Goal: Transaction & Acquisition: Purchase product/service

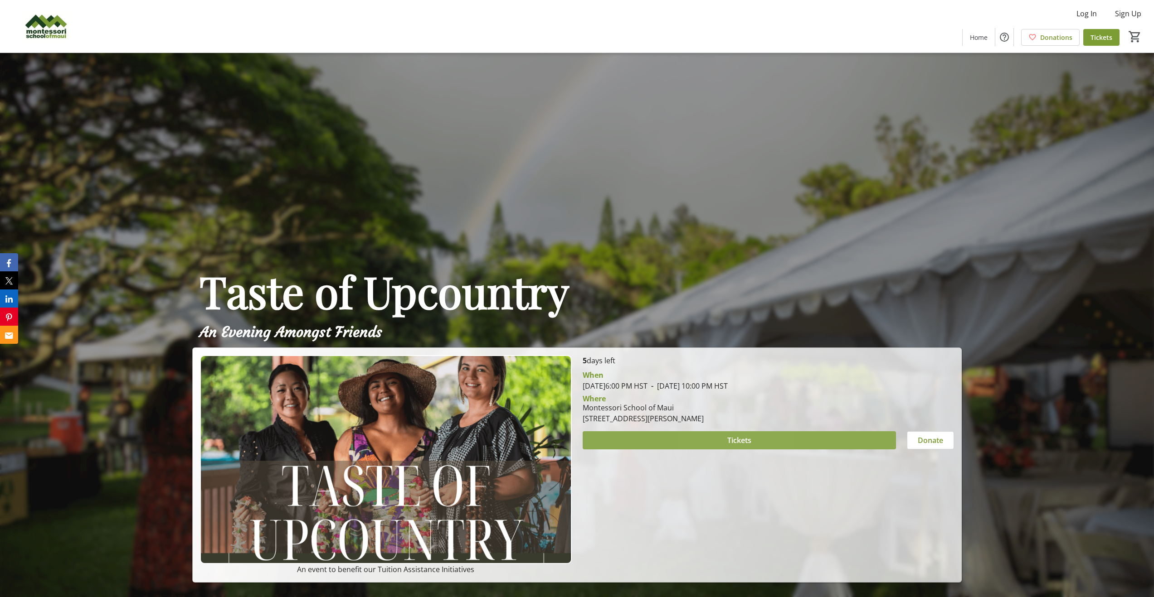
click at [729, 437] on span "Tickets" at bounding box center [739, 440] width 24 height 11
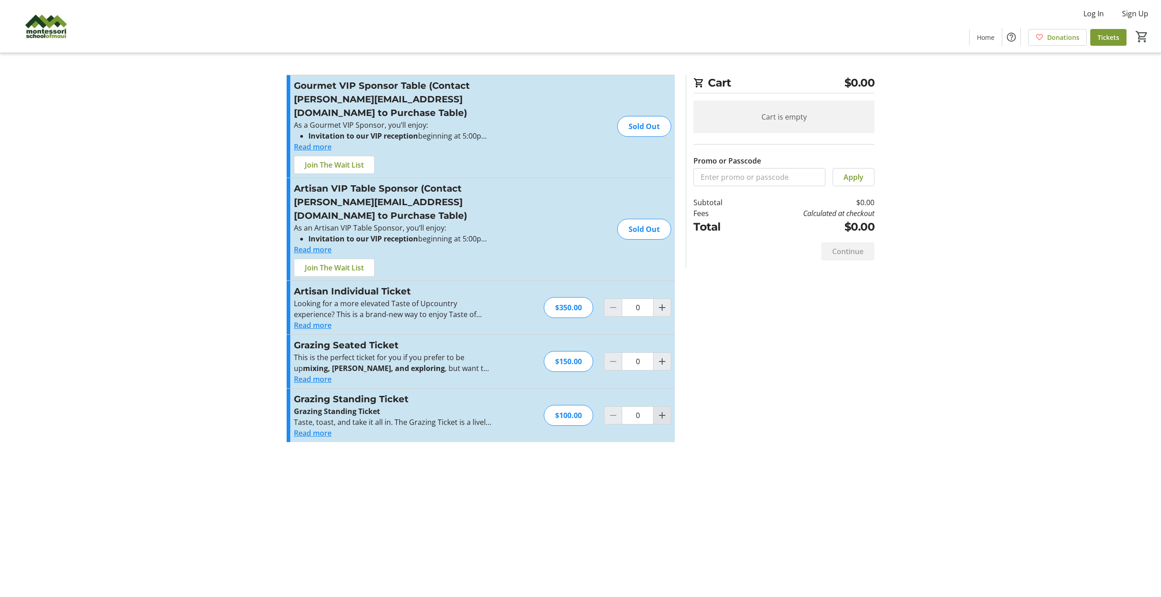
click at [661, 410] on mat-icon "Increment by one" at bounding box center [661, 415] width 11 height 11
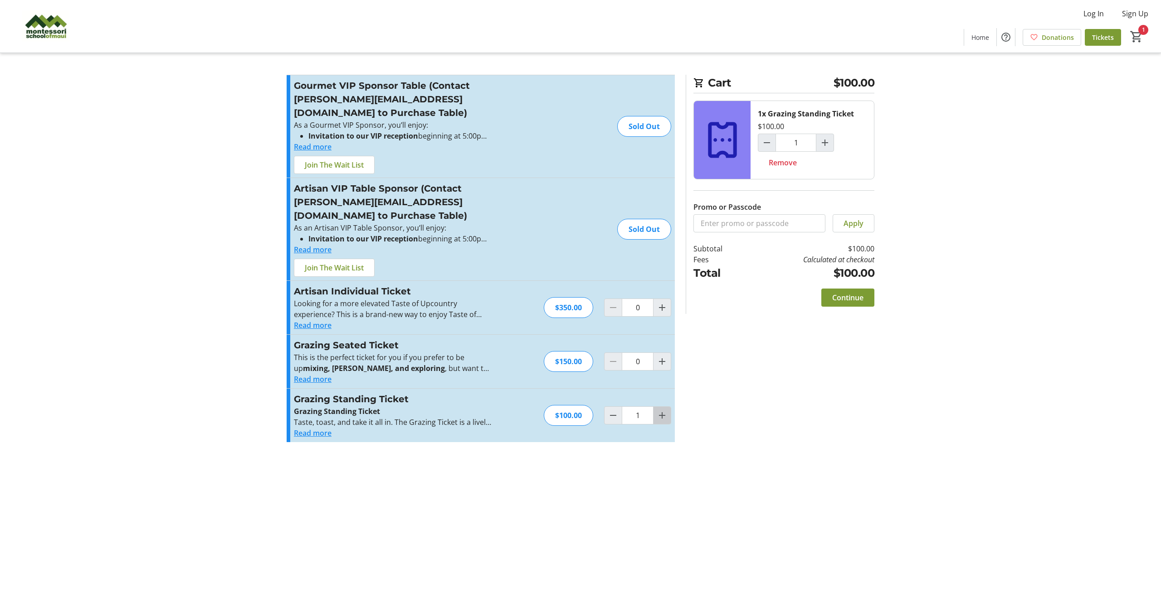
click at [661, 410] on mat-icon "Increment by one" at bounding box center [661, 415] width 11 height 11
type input "2"
click at [844, 298] on span "Continue" at bounding box center [847, 297] width 31 height 11
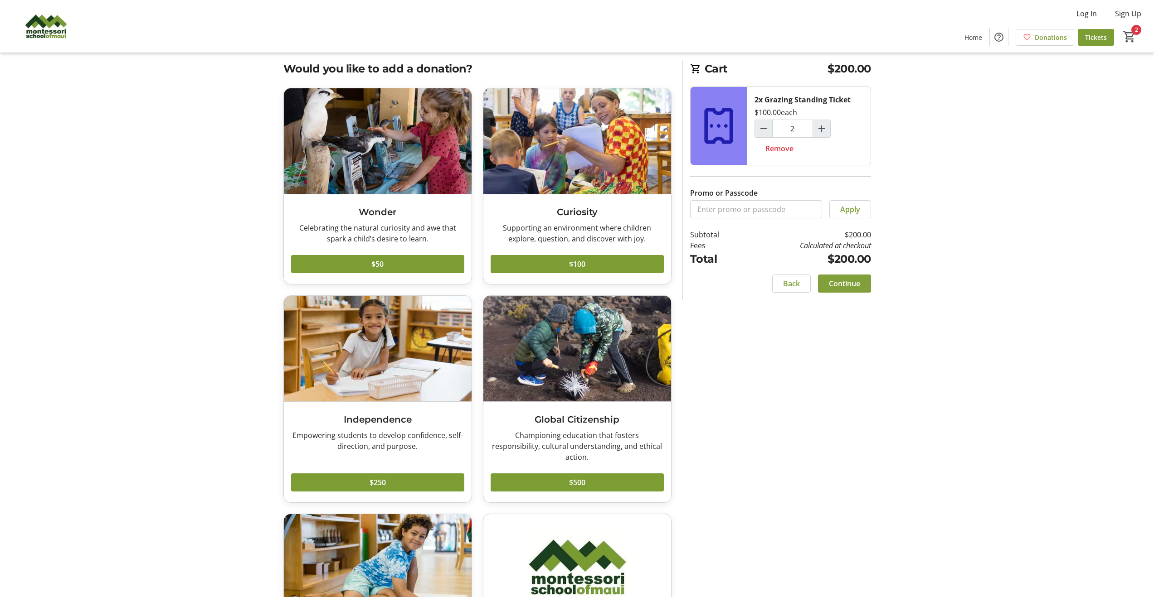
scroll to position [18, 0]
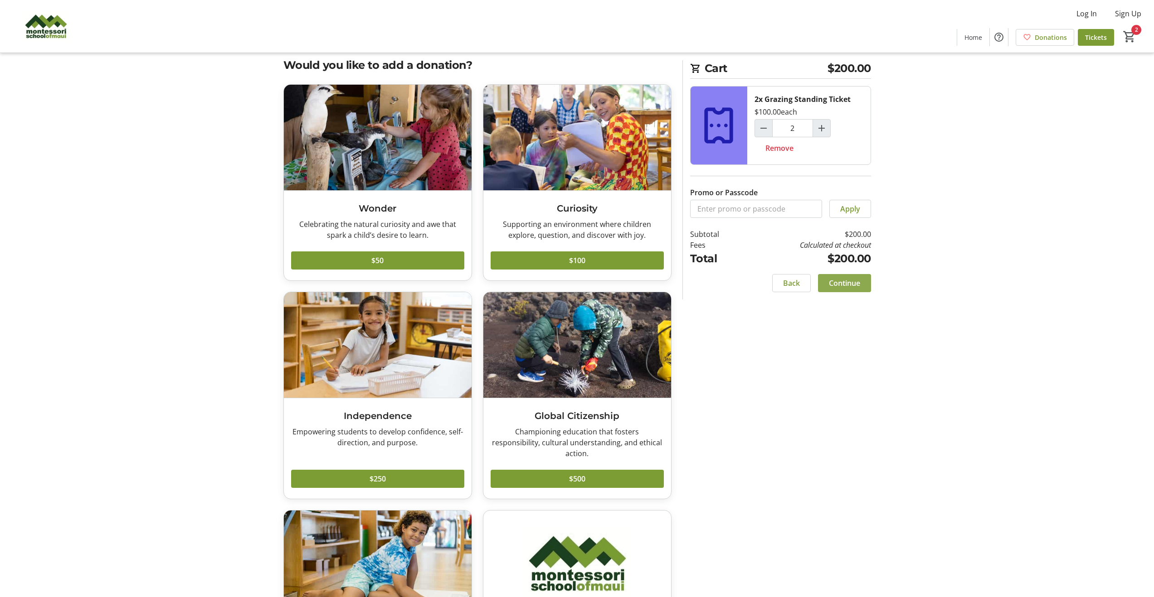
click at [840, 287] on span "Continue" at bounding box center [844, 283] width 31 height 11
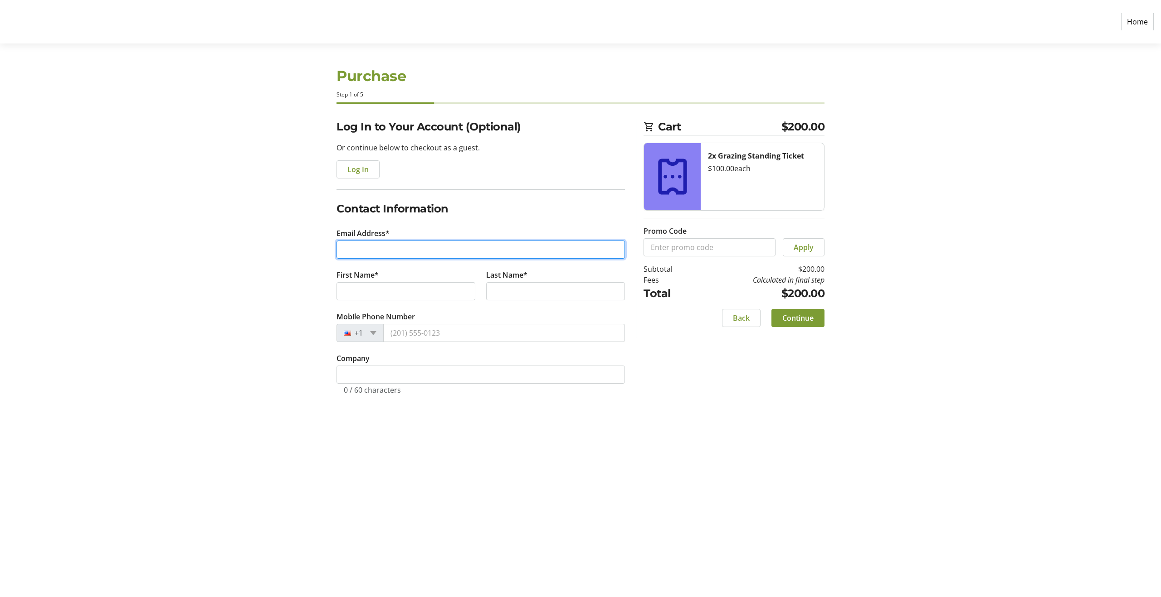
click at [408, 252] on input "Email Address*" at bounding box center [480, 250] width 288 height 18
click at [379, 252] on input "hzidell" at bounding box center [480, 250] width 288 height 18
click at [407, 250] on input "[EMAIL_ADDRESS]com" at bounding box center [480, 250] width 288 height 18
type input "[EMAIL_ADDRESS][DOMAIN_NAME]"
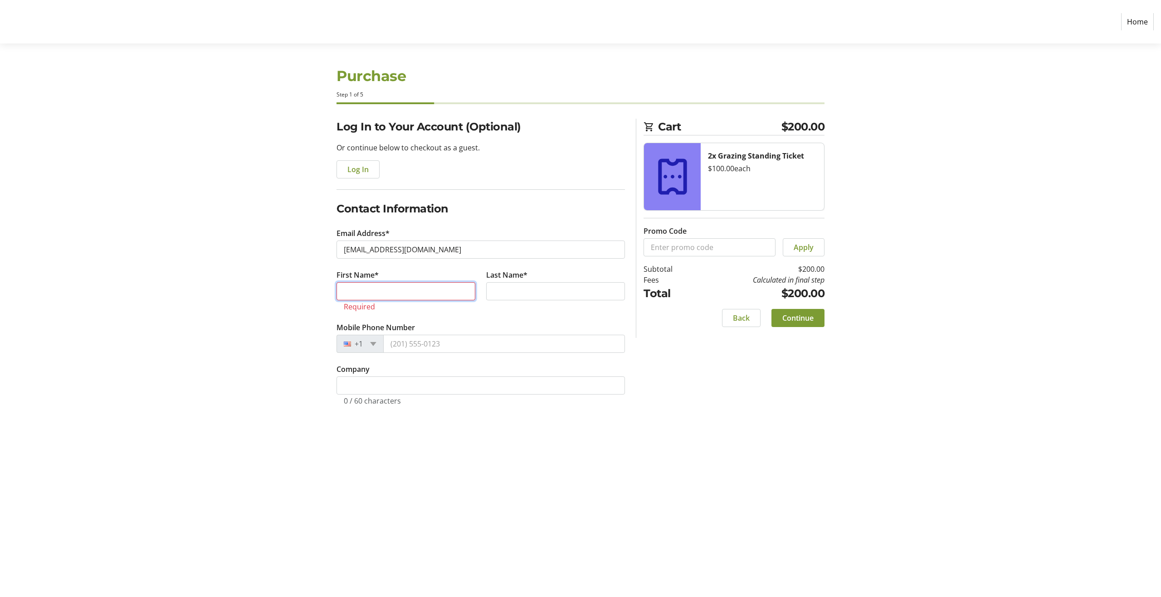
click at [396, 290] on input "First Name*" at bounding box center [405, 291] width 139 height 18
type input "[PERSON_NAME]"
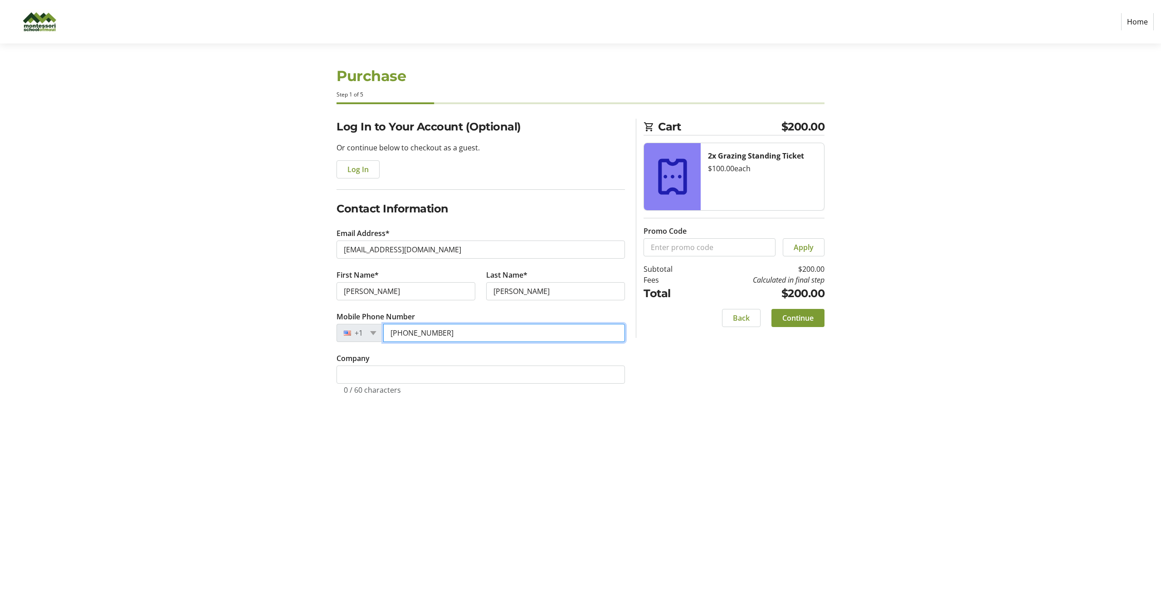
type input "[PHONE_NUMBER]"
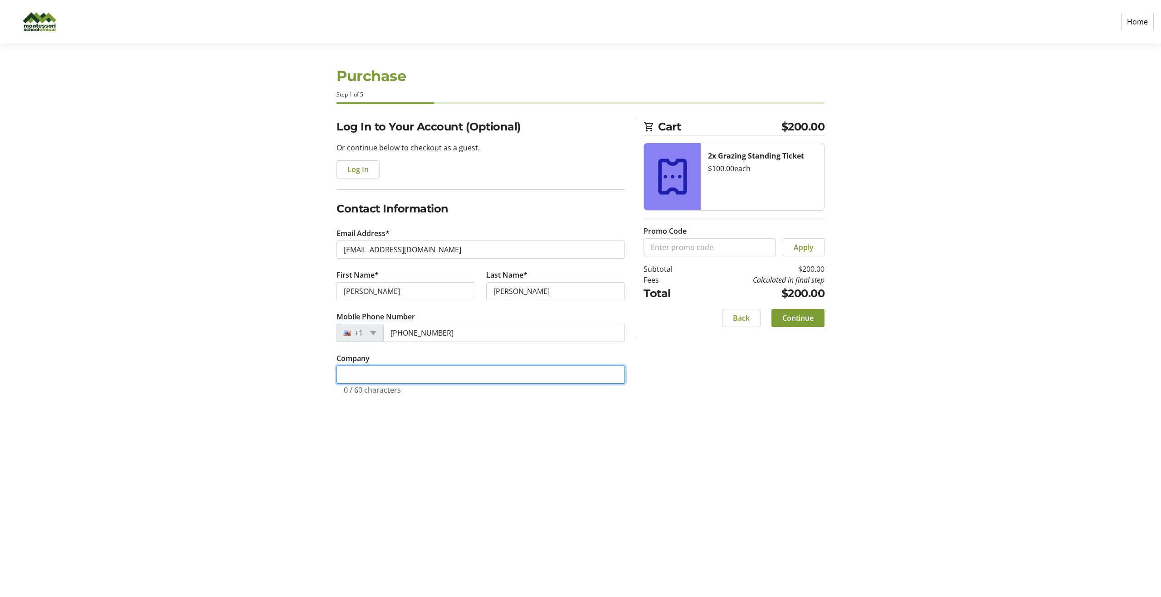
click at [373, 369] on input "Company" at bounding box center [480, 375] width 288 height 18
click at [784, 350] on div "Log In to Your Account (Optional) Or continue below to checkout as a guest. Log…" at bounding box center [580, 268] width 598 height 298
click at [808, 315] on span "Continue" at bounding box center [797, 318] width 31 height 11
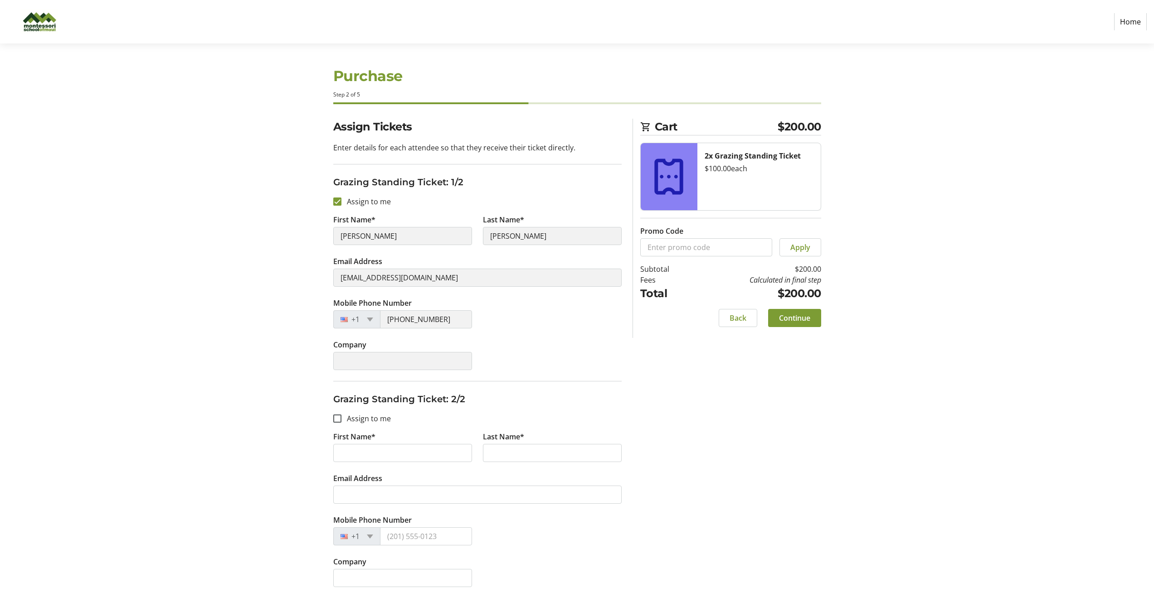
scroll to position [1, 0]
click at [380, 452] on input "First Name*" at bounding box center [402, 452] width 139 height 18
type input "Terra"
type input "[PERSON_NAME]"
click at [361, 502] on input "Email Address" at bounding box center [477, 494] width 288 height 18
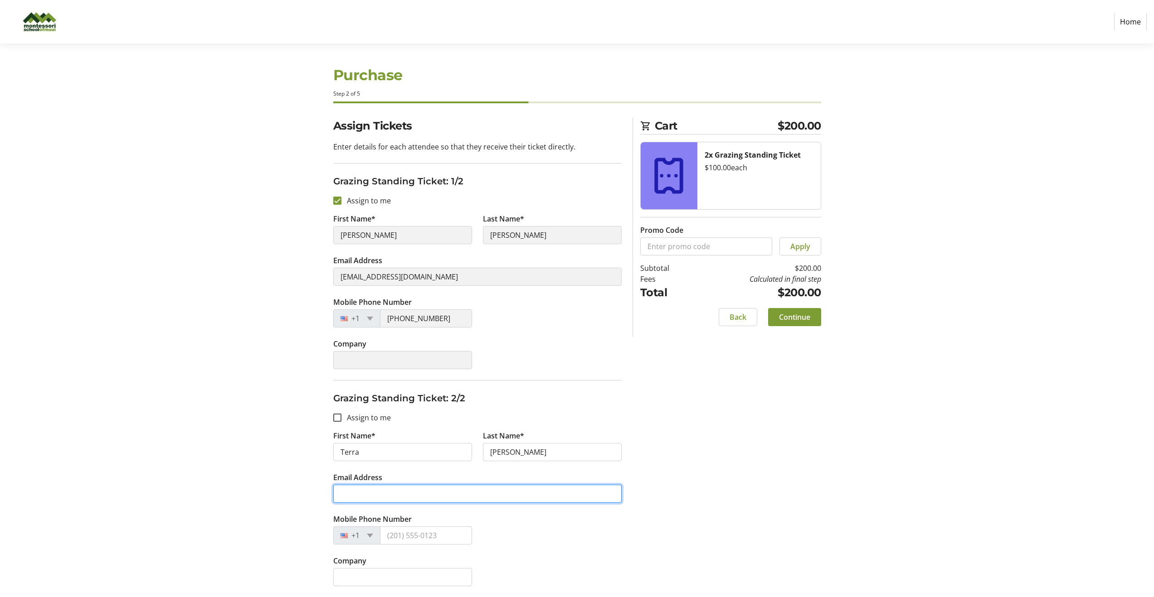
paste input "[EMAIL_ADDRESS][DOMAIN_NAME]"
type input "[EMAIL_ADDRESS][DOMAIN_NAME]"
click at [548, 465] on tr-form-field "Last Name* [PERSON_NAME]" at bounding box center [552, 452] width 150 height 42
click at [398, 535] on input "Mobile Phone Number" at bounding box center [426, 536] width 92 height 18
type input "[PHONE_NUMBER]"
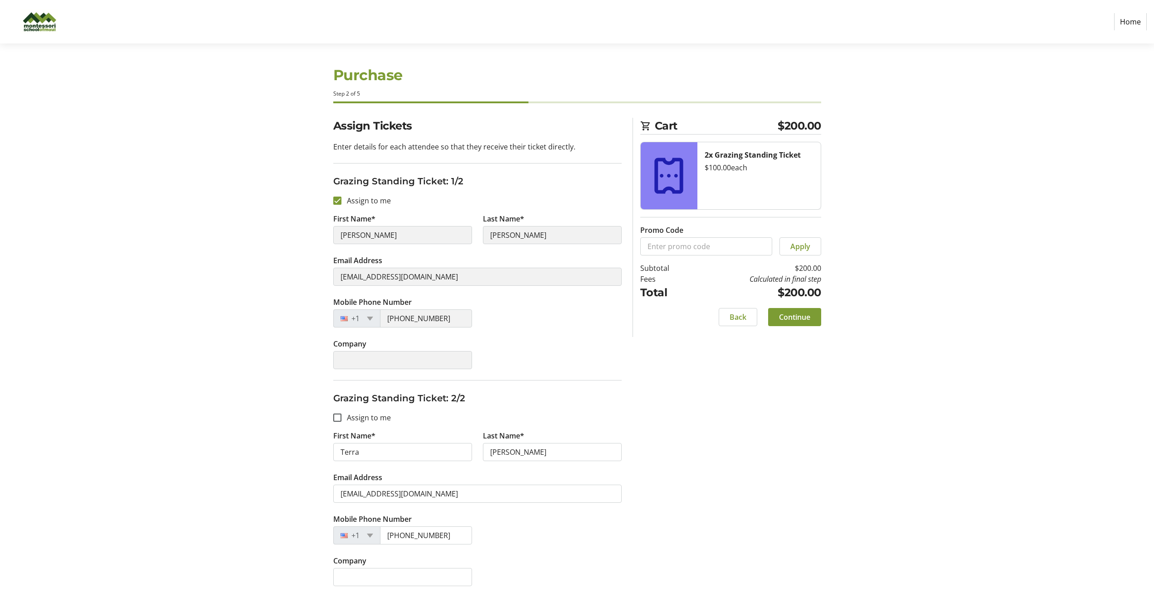
click at [803, 392] on div "Assign Tickets Enter details for each attendee so that they receive their ticke…" at bounding box center [577, 358] width 598 height 480
click at [787, 317] on span "Continue" at bounding box center [794, 317] width 31 height 11
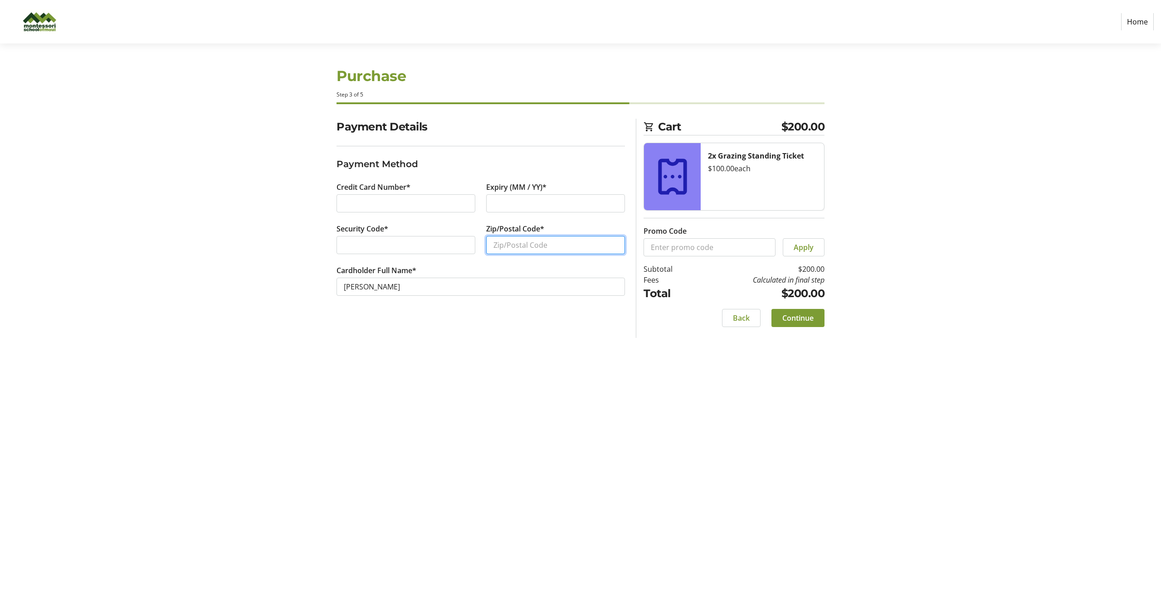
click at [530, 246] on input "Zip/Postal Code*" at bounding box center [555, 245] width 139 height 18
type input "96708"
click at [893, 285] on section "Purchase Step 3 of 5 Cart $200.00 2x Grazing Standing Ticket $100.00 each Promo…" at bounding box center [580, 321] width 1161 height 554
click at [798, 321] on span "Continue" at bounding box center [797, 318] width 31 height 11
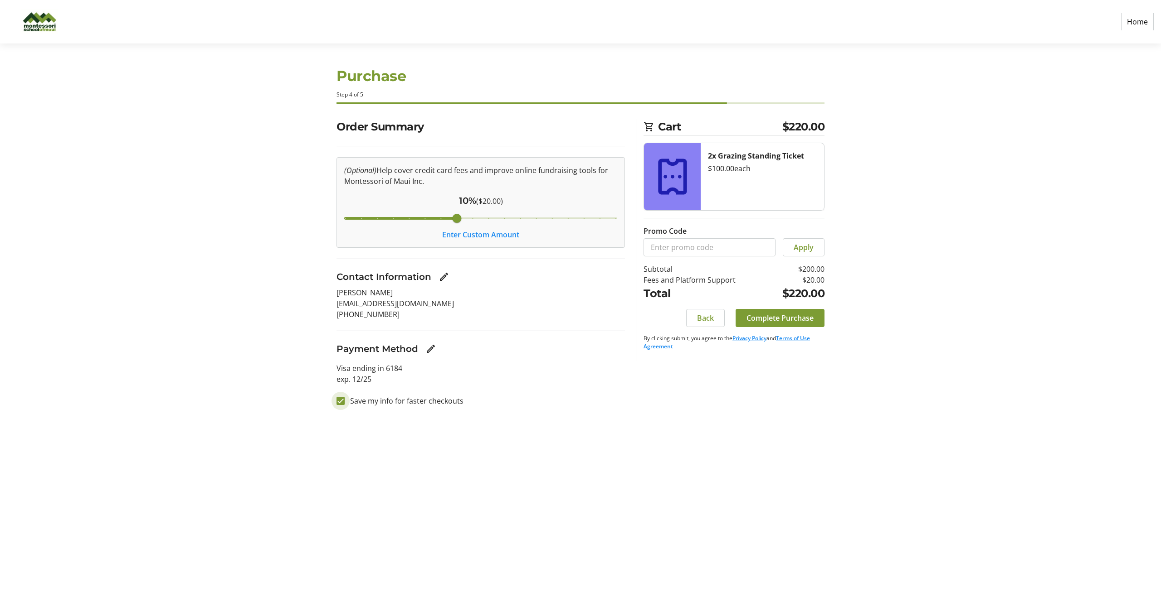
click at [344, 401] on input "Save my info for faster checkouts" at bounding box center [340, 401] width 8 height 8
checkbox input "false"
drag, startPoint x: 780, startPoint y: 316, endPoint x: 597, endPoint y: 528, distance: 279.6
click at [597, 528] on div "Purchase Step 4 of 5 Cart $220.00 2x Grazing Standing Ticket $100.00 each Promo…" at bounding box center [580, 321] width 598 height 554
drag, startPoint x: 456, startPoint y: 217, endPoint x: 326, endPoint y: 219, distance: 130.6
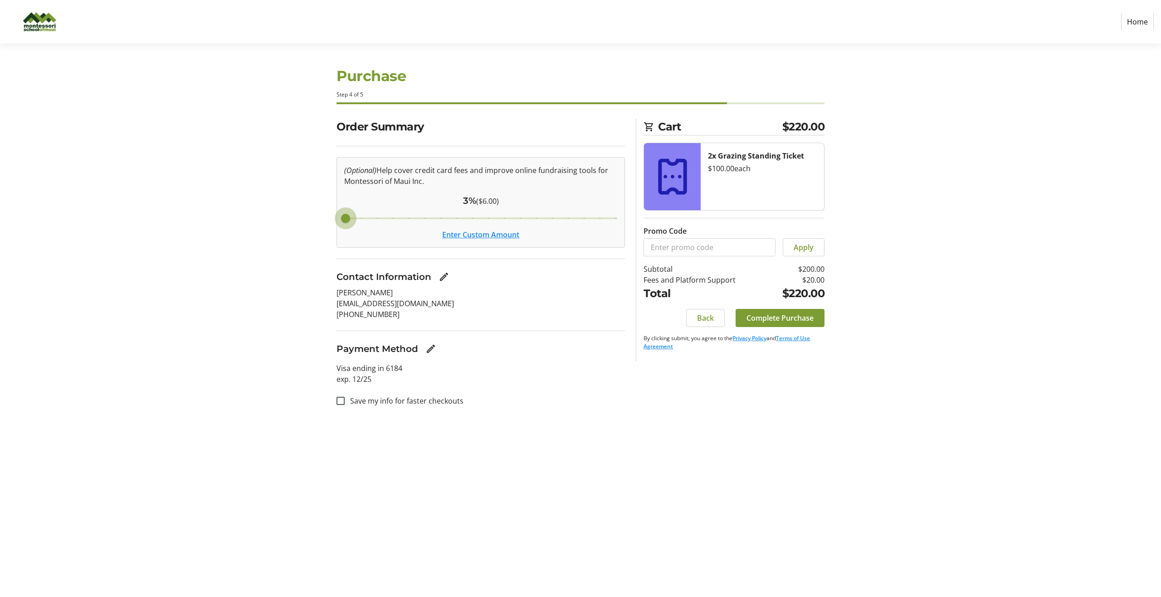
type input "3"
click at [335, 219] on input "Cover fees percentage" at bounding box center [481, 219] width 292 height 20
click at [763, 317] on span "Complete Purchase" at bounding box center [779, 318] width 67 height 11
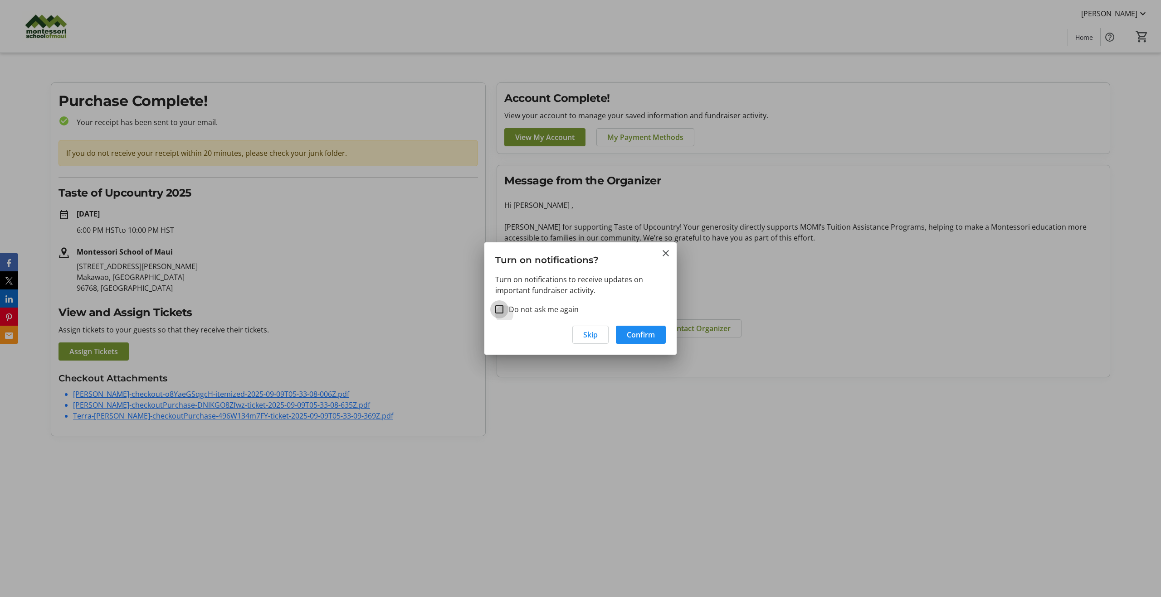
click at [502, 311] on input "Do not ask me again" at bounding box center [499, 310] width 8 height 8
drag, startPoint x: 649, startPoint y: 335, endPoint x: 588, endPoint y: 335, distance: 60.7
click at [588, 335] on div "Skip Confirm" at bounding box center [580, 337] width 192 height 34
click at [500, 308] on input "Do not ask me again" at bounding box center [499, 310] width 8 height 8
checkbox input "false"
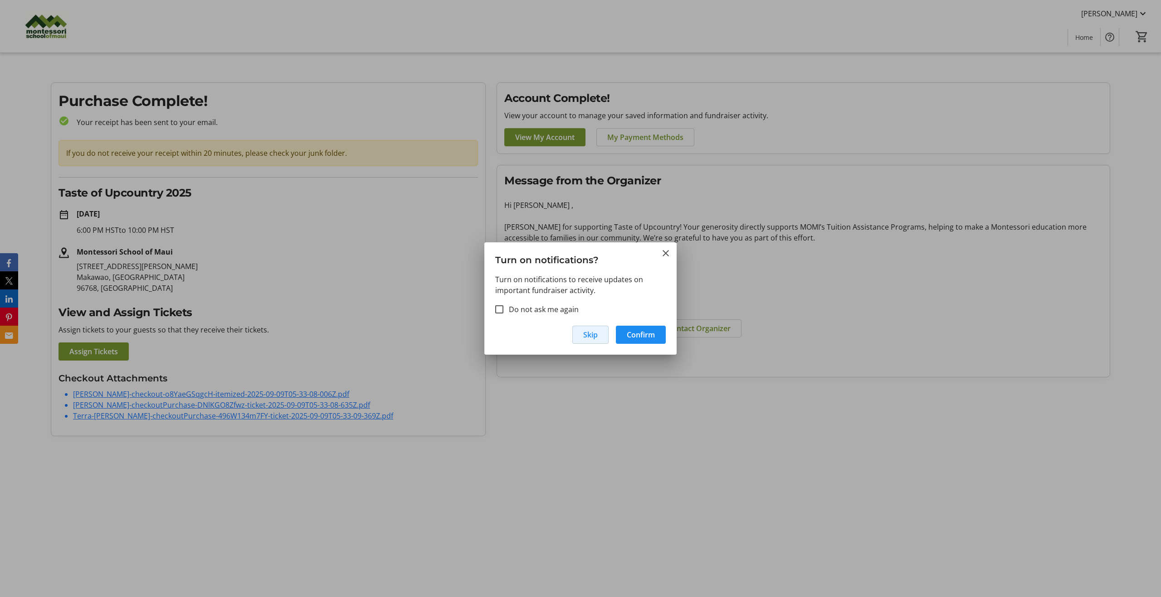
click at [589, 332] on span "Skip" at bounding box center [590, 335] width 15 height 11
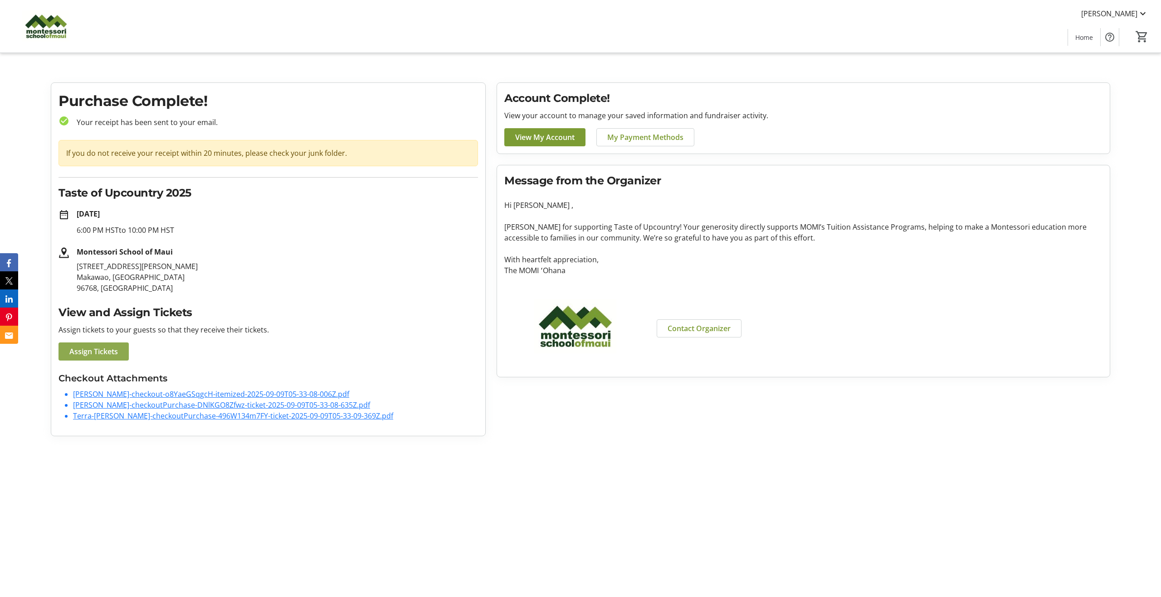
click at [81, 352] on span "Assign Tickets" at bounding box center [93, 351] width 49 height 11
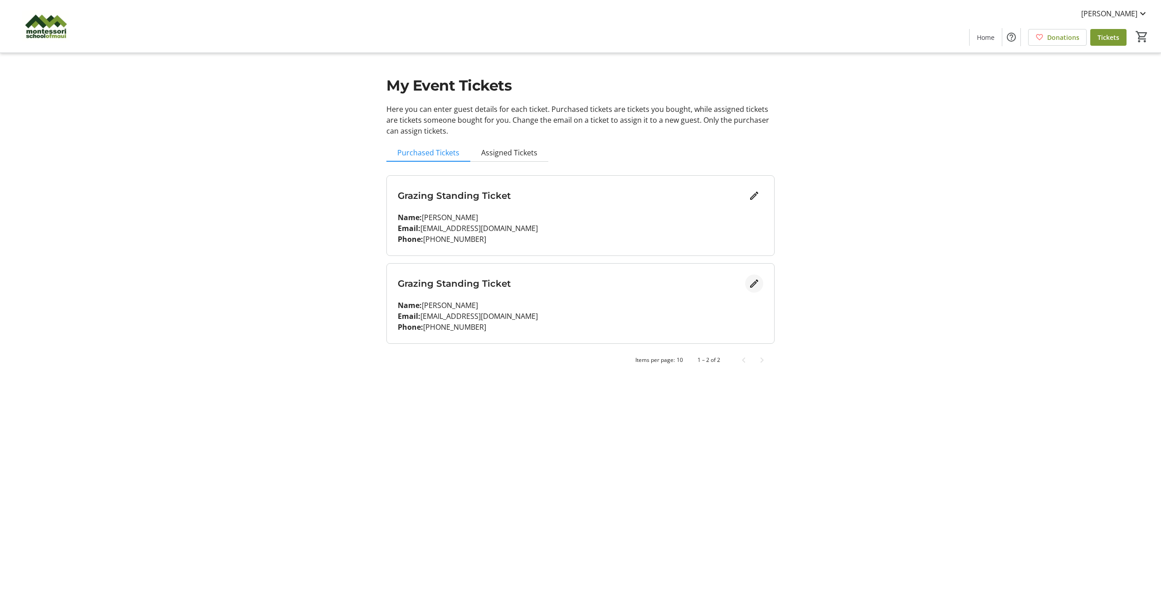
click at [755, 285] on mat-icon "Edit" at bounding box center [753, 283] width 11 height 11
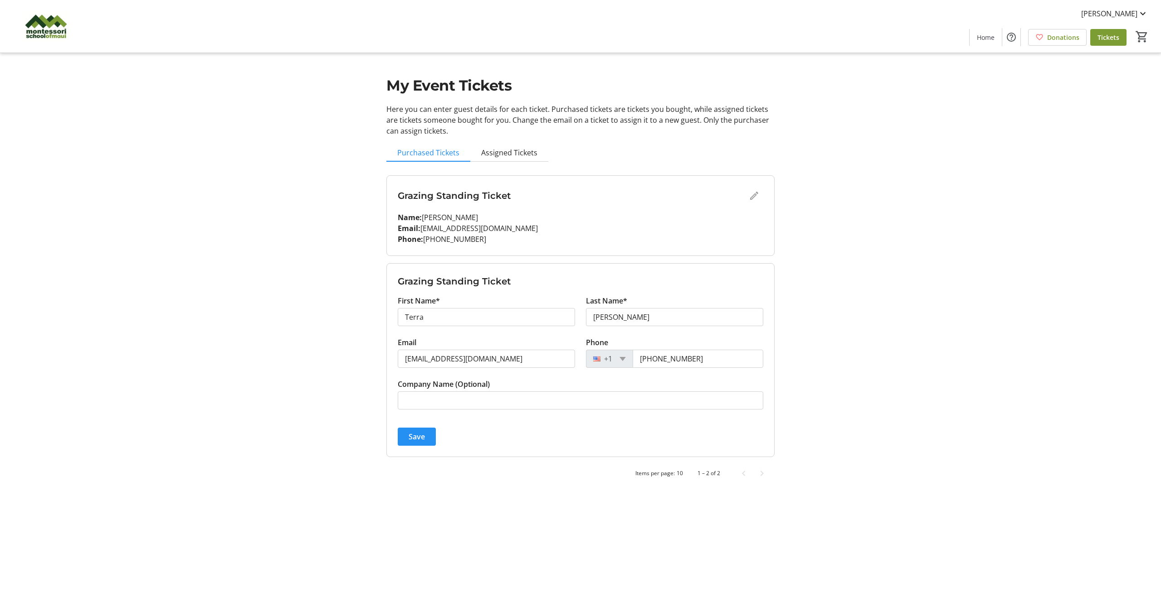
click at [411, 439] on span "Save" at bounding box center [416, 437] width 16 height 11
